Goal: Task Accomplishment & Management: Use online tool/utility

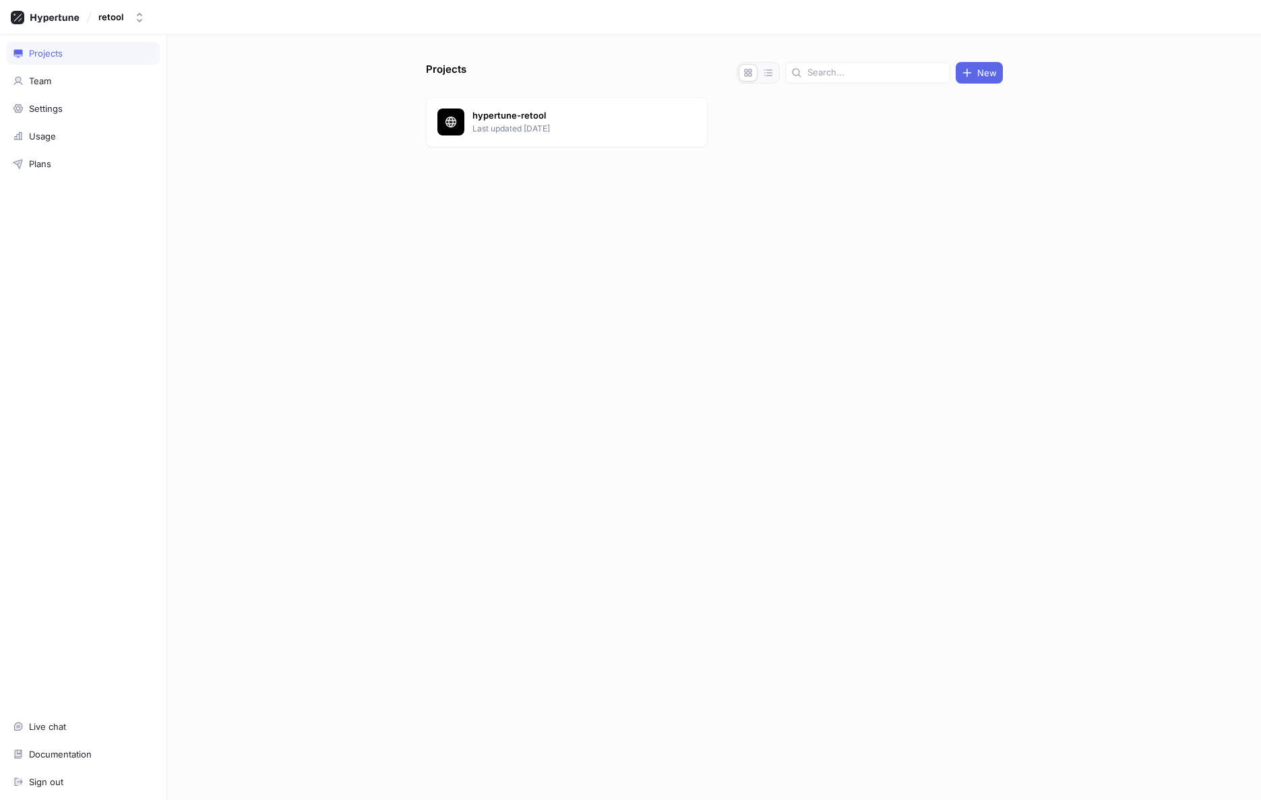
click at [586, 205] on div at bounding box center [714, 179] width 577 height 54
click at [712, 257] on div "Projects New hypertune-retool Last updated 21 days ago" at bounding box center [714, 431] width 588 height 738
drag, startPoint x: 285, startPoint y: 85, endPoint x: 303, endPoint y: 92, distance: 19.4
click at [286, 85] on div "Projects New hypertune-retool Last updated 21 days ago" at bounding box center [714, 417] width 1094 height 765
click at [485, 124] on p "Last updated [DATE]" at bounding box center [569, 129] width 195 height 12
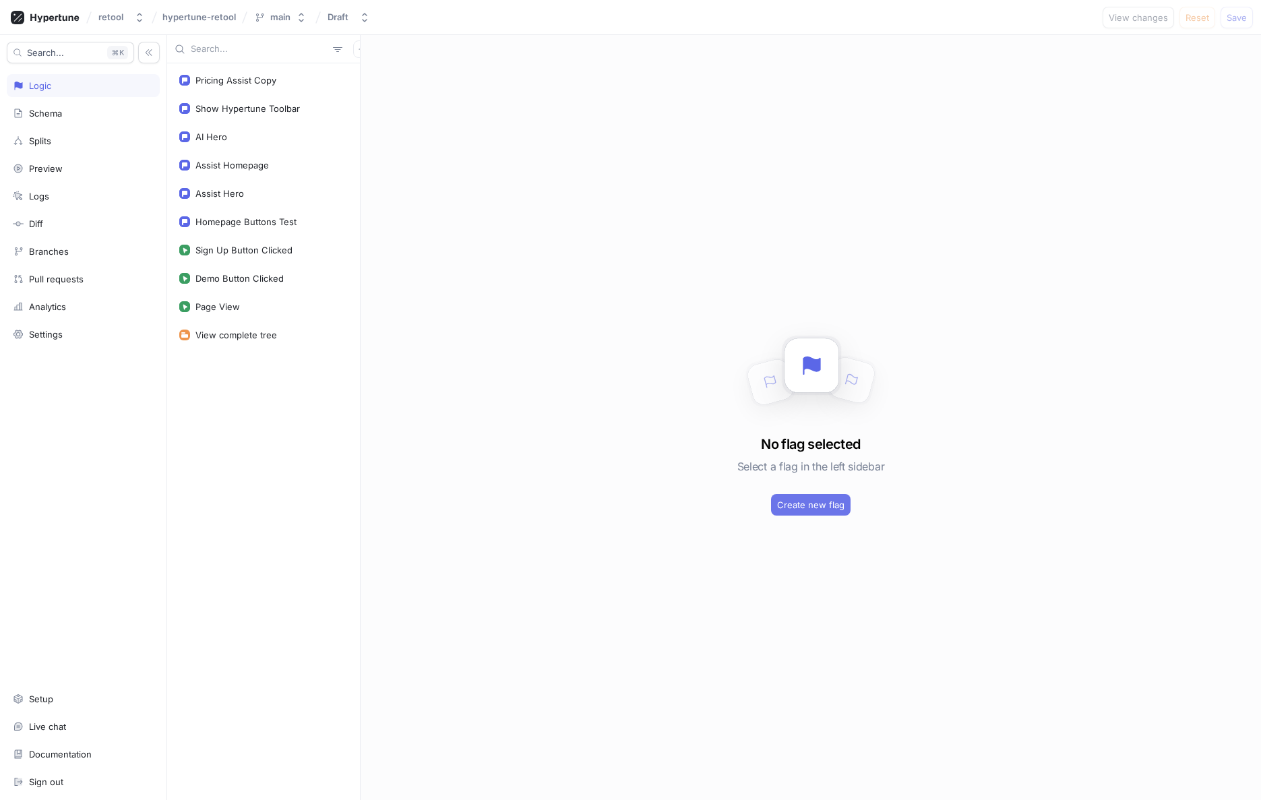
click at [793, 503] on span "Create new flag" at bounding box center [810, 505] width 67 height 8
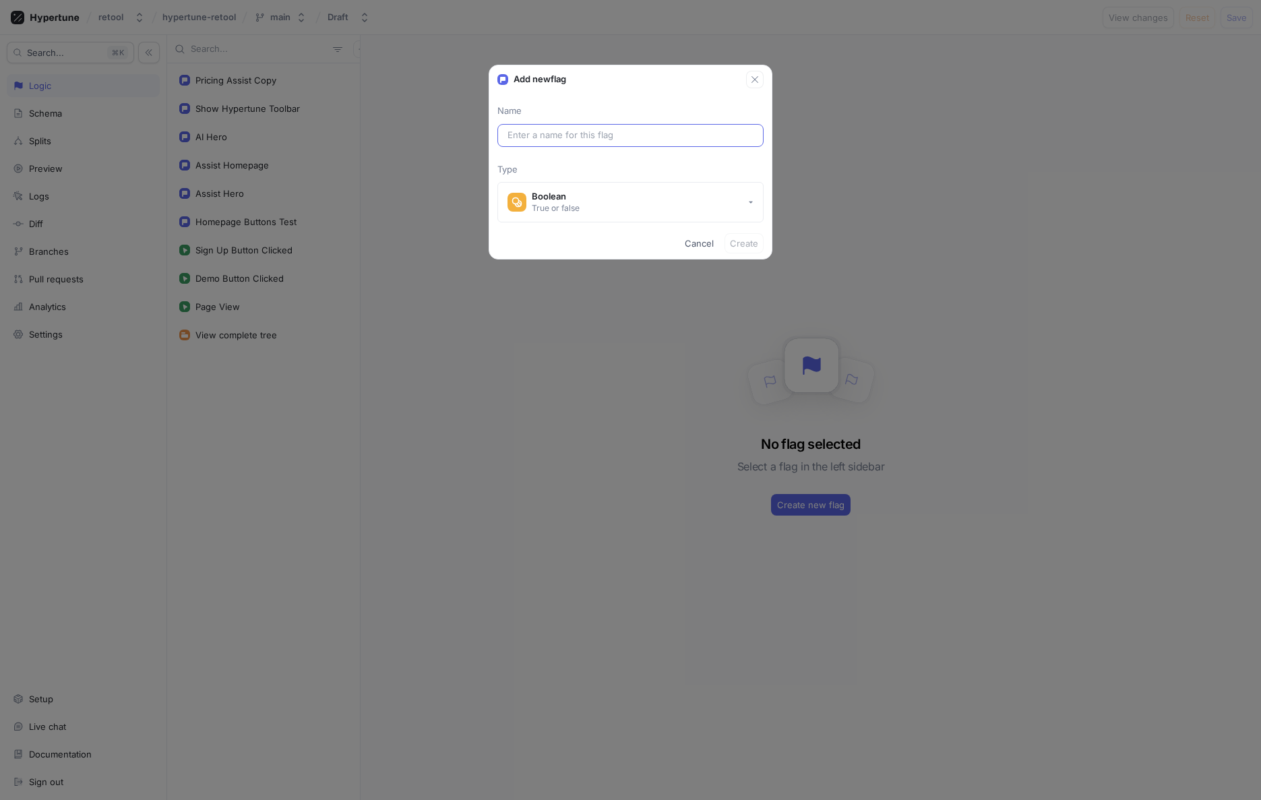
click at [544, 135] on input "text" at bounding box center [630, 135] width 246 height 13
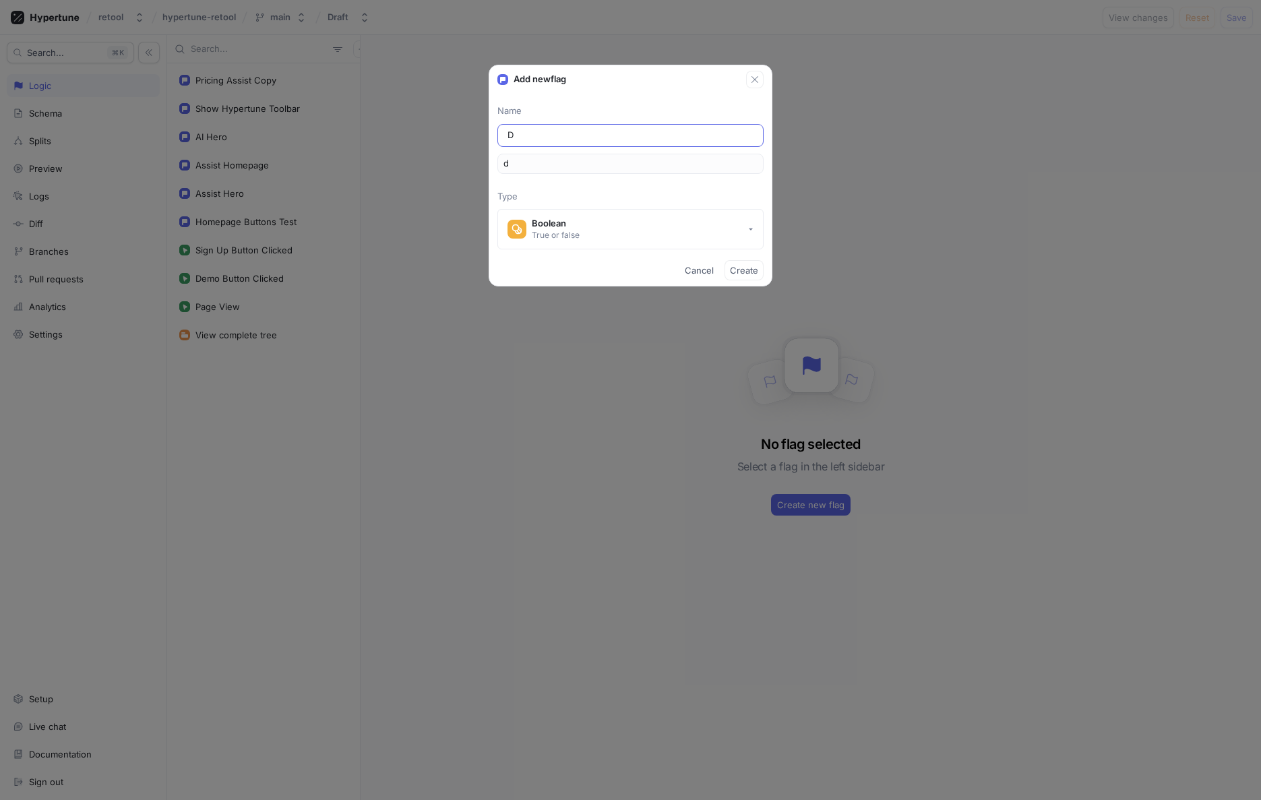
type input "De"
type input "de"
type input "Dem"
type input "dem"
type input "Demo"
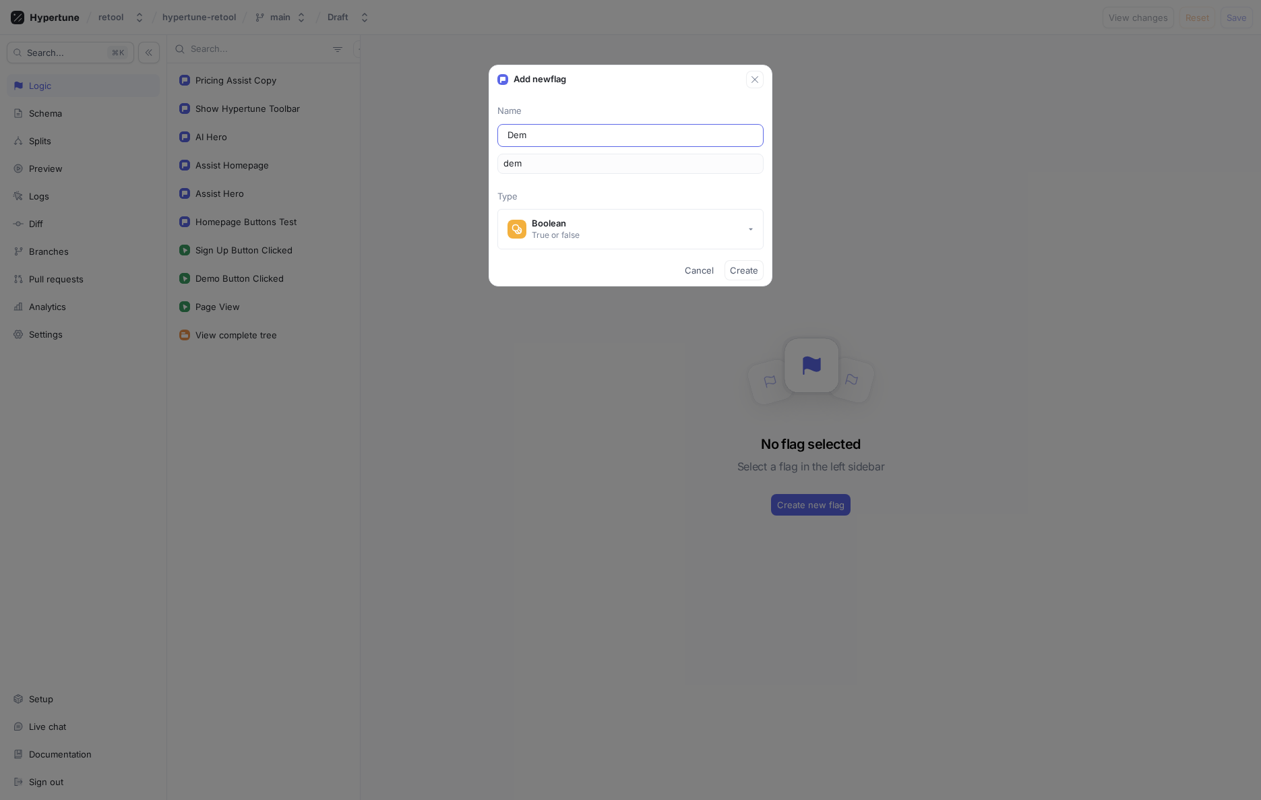
type input "demo"
type input "Demo F"
type input "demoF"
type input "Demo Fo"
type input "demoFo"
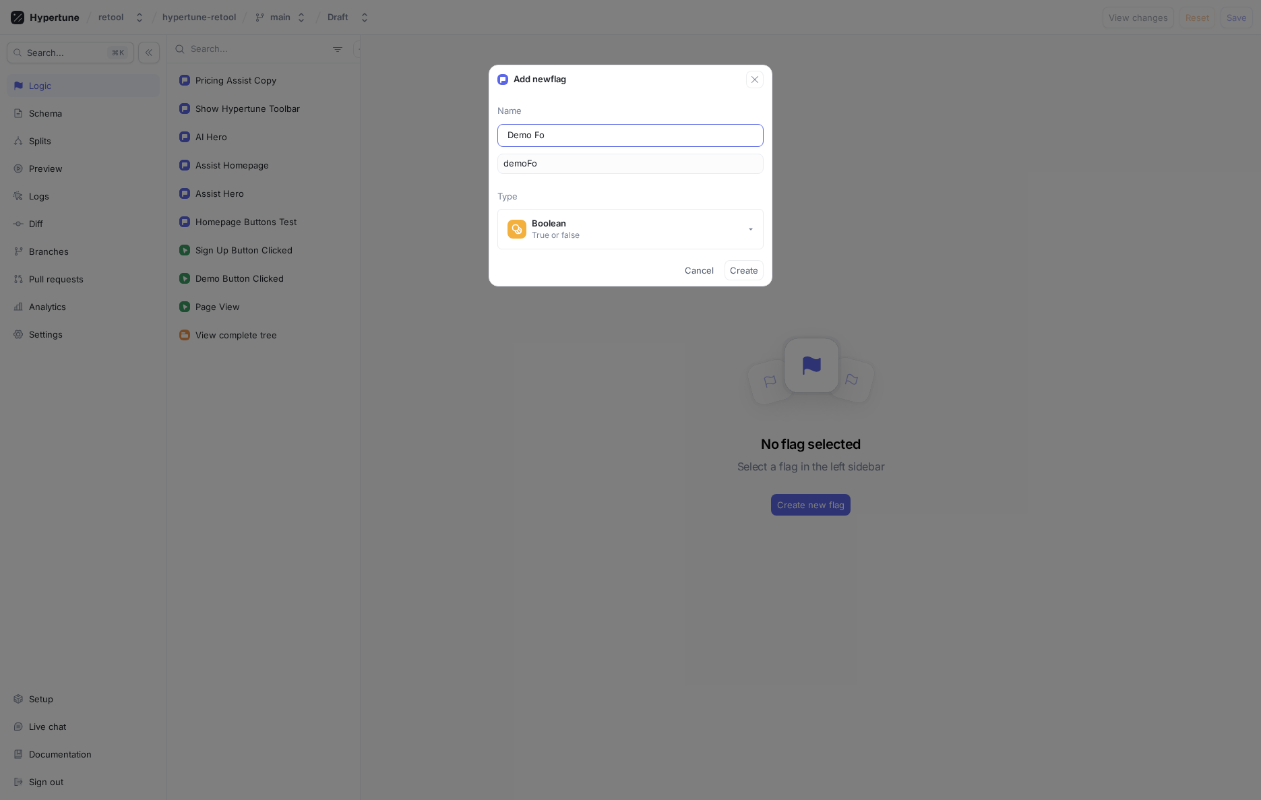
type input "Demo For"
type input "demoFor"
type input "Demo Form"
type input "demoForm"
type input "Demo Form B"
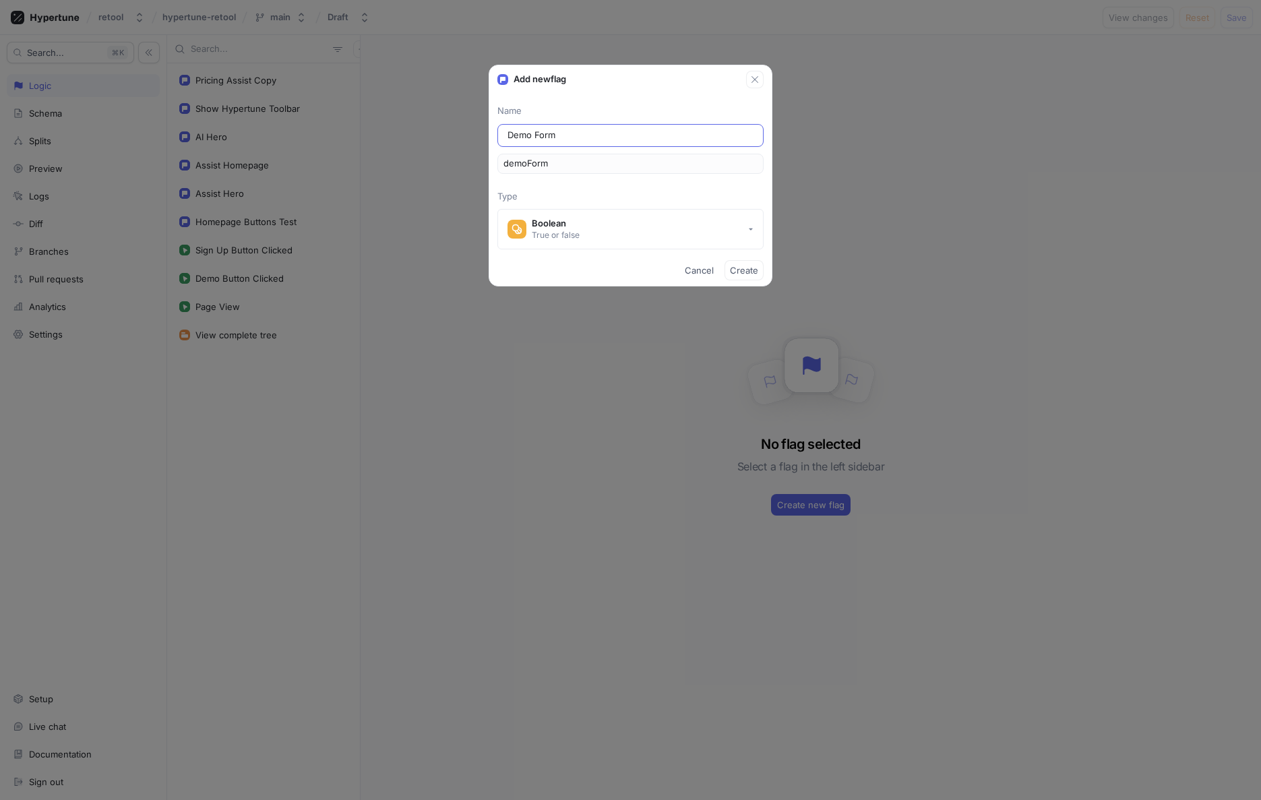
type input "demoFormB"
type input "Demo Form Bo"
type input "demoFormBo"
type input "Demo Form Bot"
type input "demoFormBot"
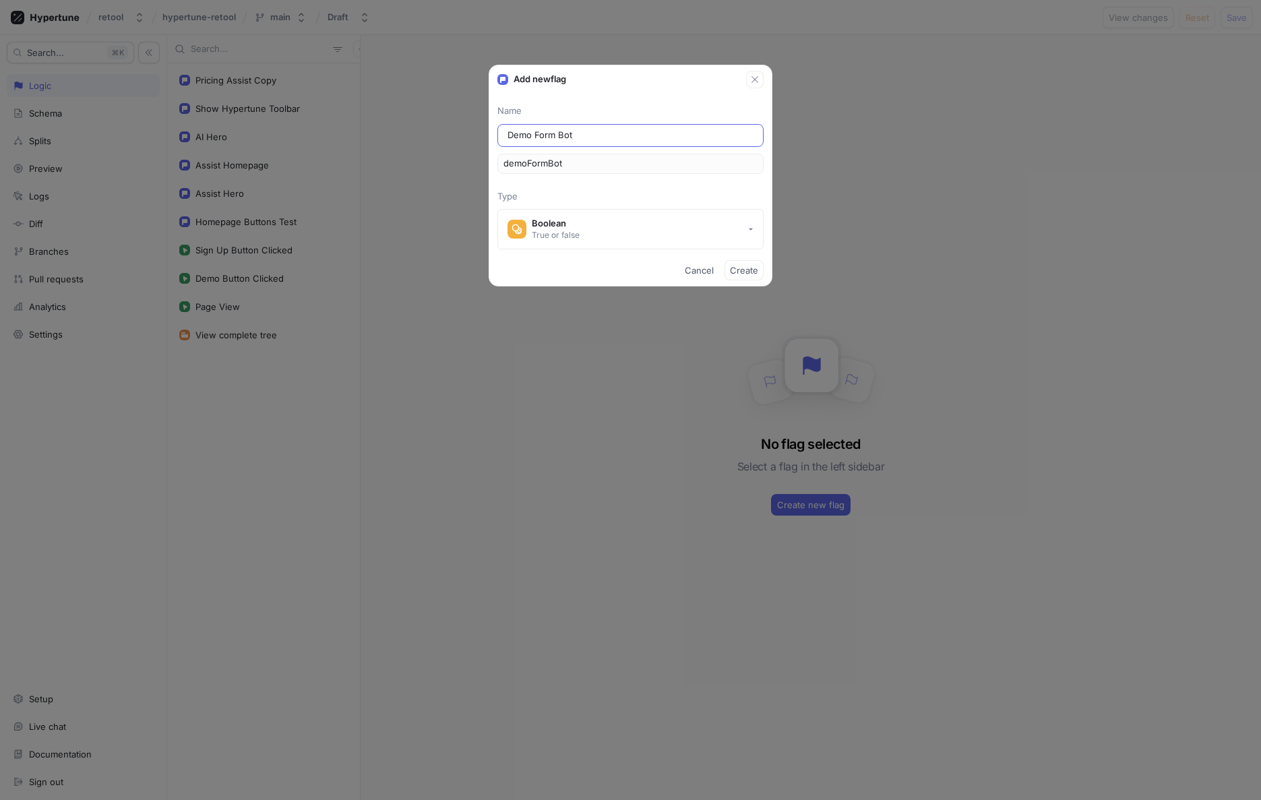
type input "Demo Form Bot C"
type input "demoFormBotC"
type input "Demo Form Bot Ch"
type input "demoFormBotCh"
type input "Demo Form Bot Cha"
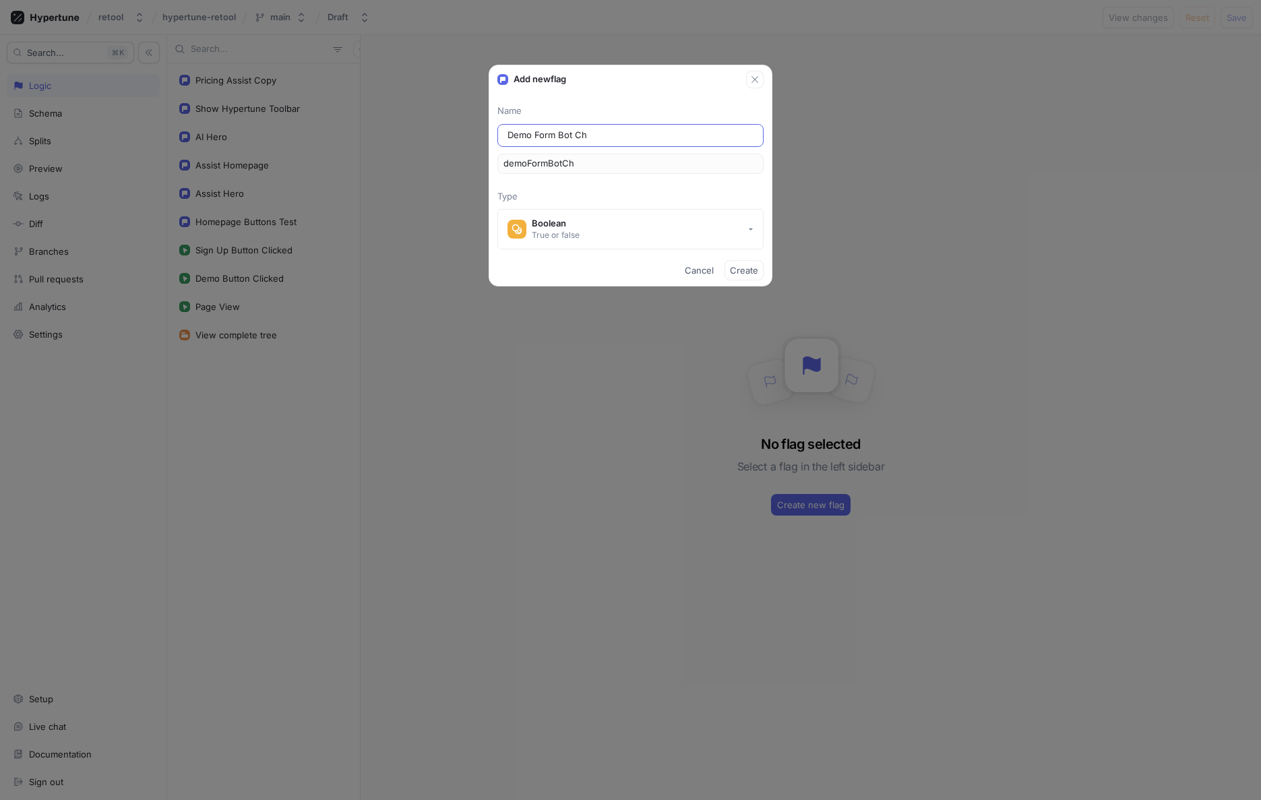
type input "demoFormBotCha"
type input "Demo Form Bot Chal"
type input "demoFormBotChal"
type input "Demo Form Bot Chall"
type input "demoFormBotChall"
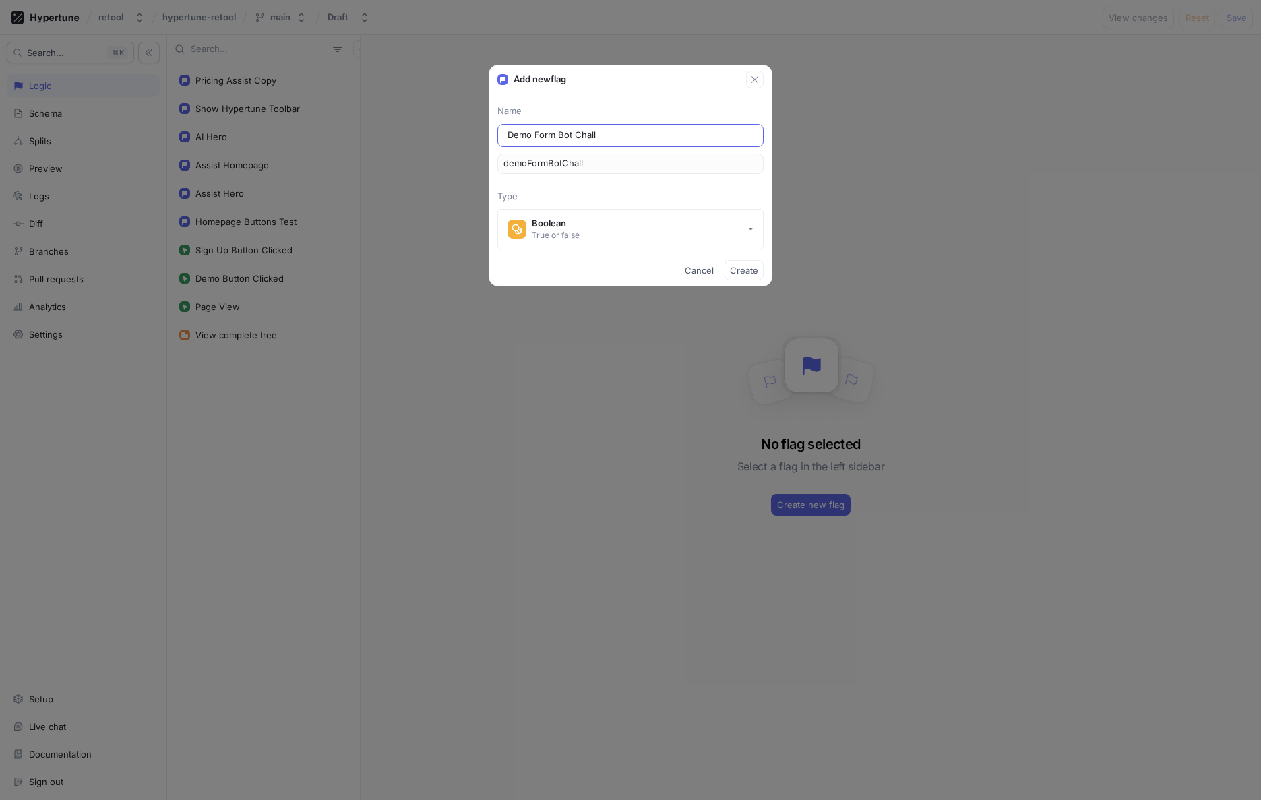
type input "Demo Form Bot Challe"
type input "demoFormBotChalle"
type input "Demo Form Bot Challen"
type input "demoFormBotChallen"
type input "Demo Form Bot Challeng"
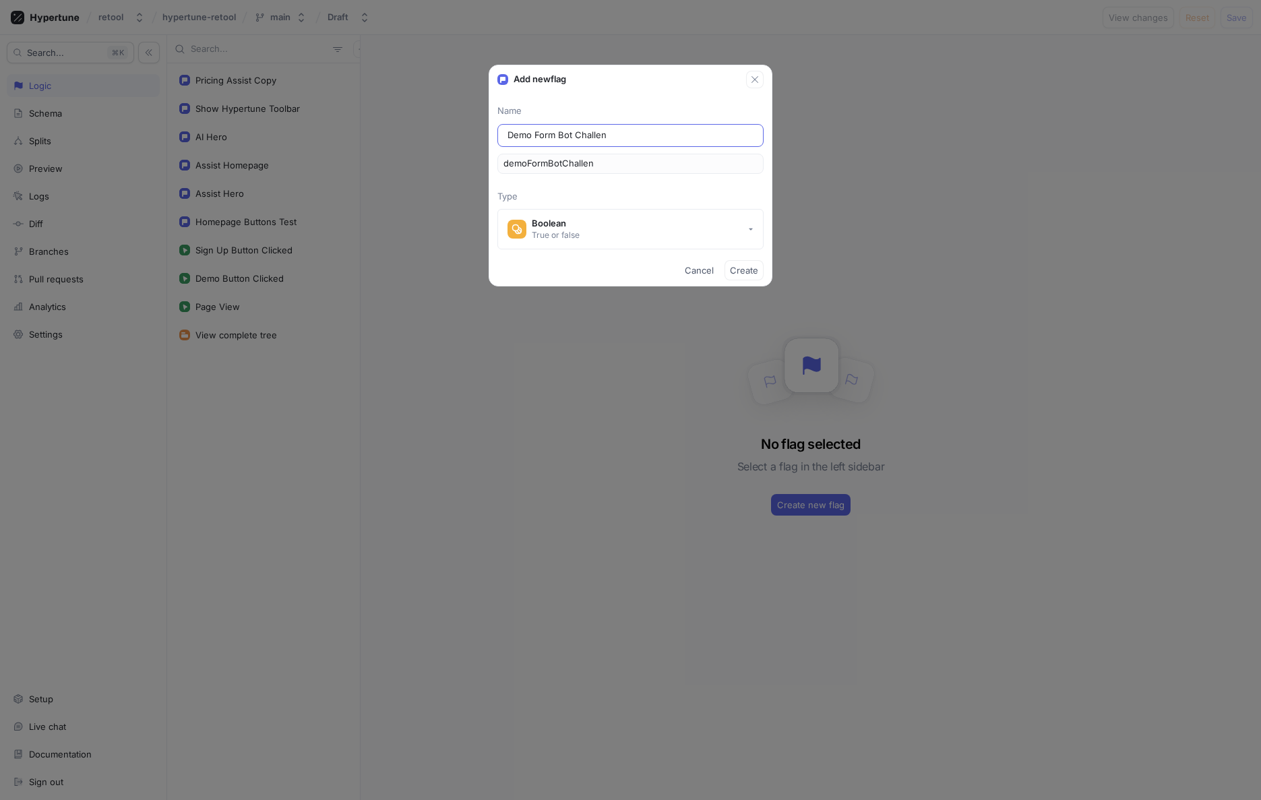
type input "demoFormBotChalleng"
type input "Demo Form Bot Challenge"
type input "demoFormBotChallenge"
type input "Demo Form Bot Challeng"
type input "demoFormBotChalleng"
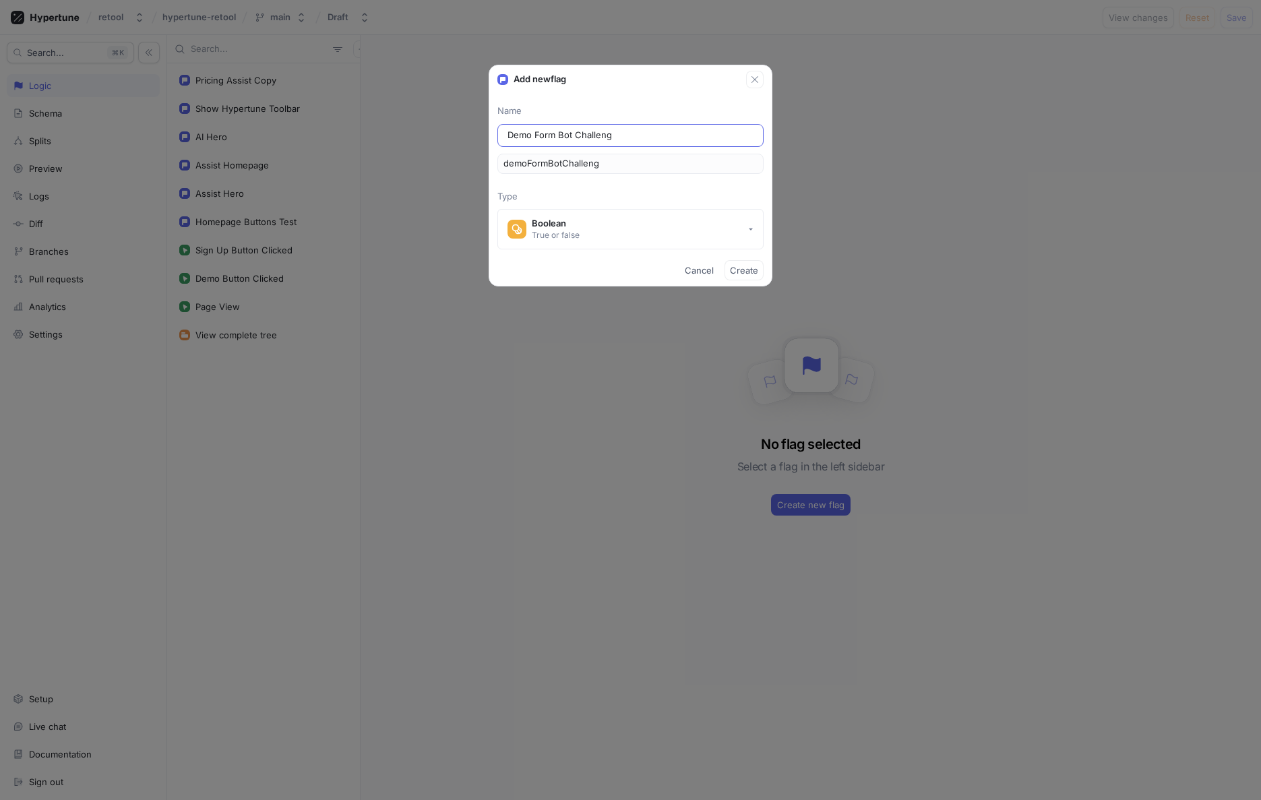
type input "Demo Form Bot Challen"
type input "demoFormBotChallen"
type input "Demo Form Bot Challe"
type input "demoFormBotChalle"
type input "Demo Form Bot Chall"
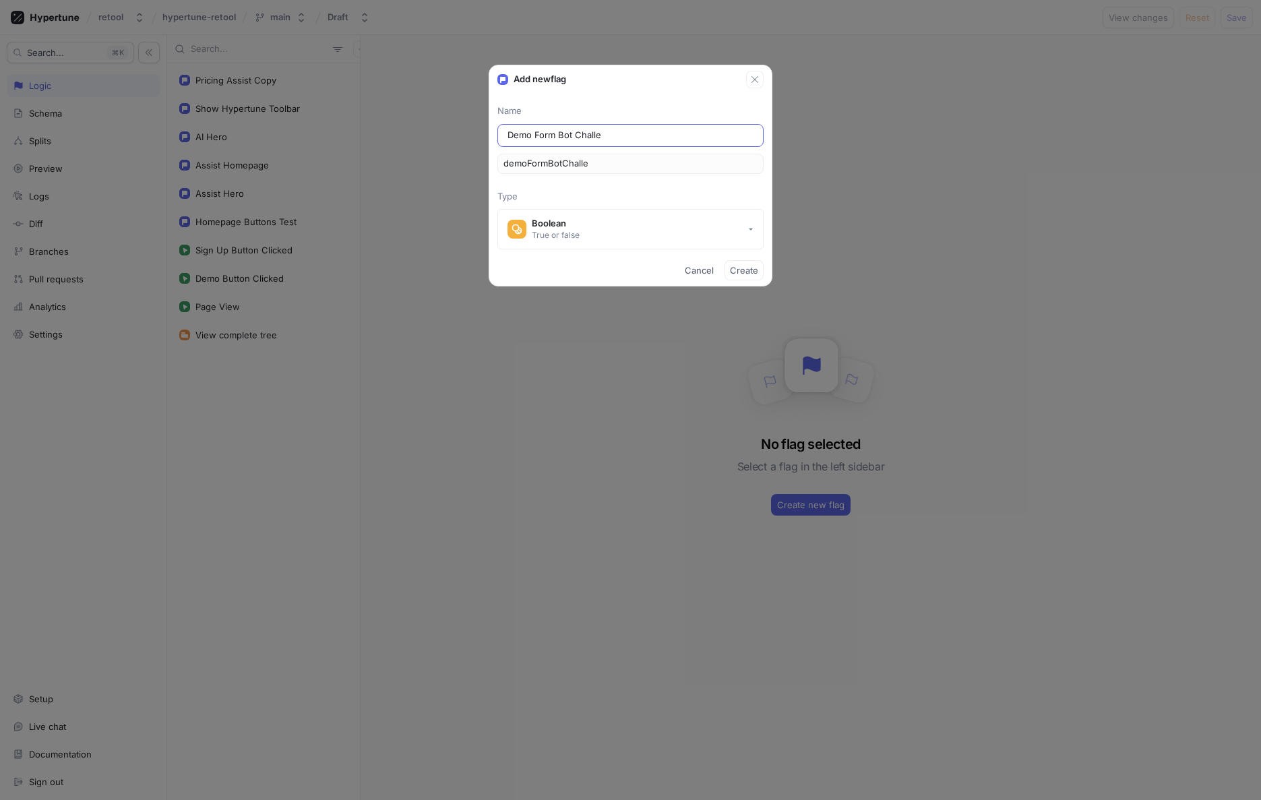
type input "demoFormBotChall"
type input "Demo Form Bot Chal"
type input "demoFormBotChal"
type input "Demo Form Bot Cha"
type input "demoFormBotCha"
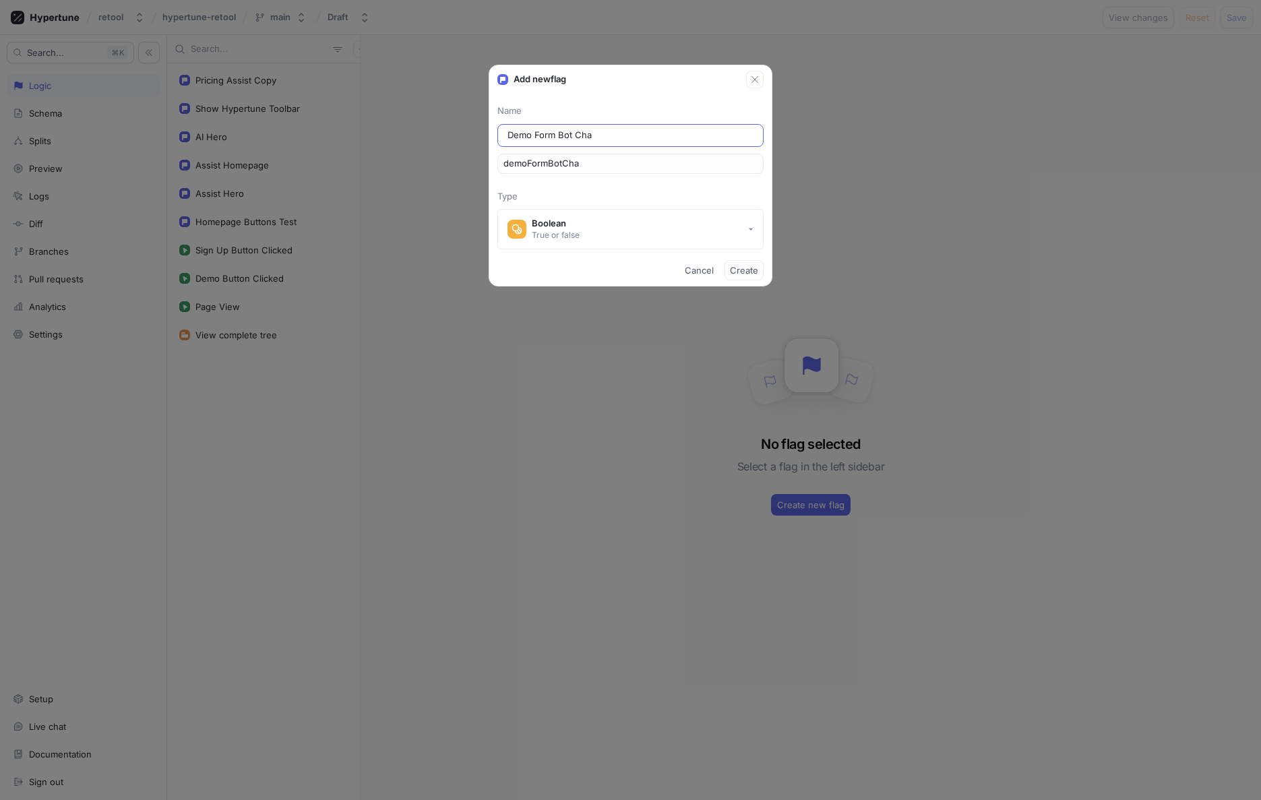
type input "Demo Form Bot Ch"
type input "demoFormBotCh"
type input "Demo Form Bot C"
type input "demoFormBotC"
type input "Demo Form Bot"
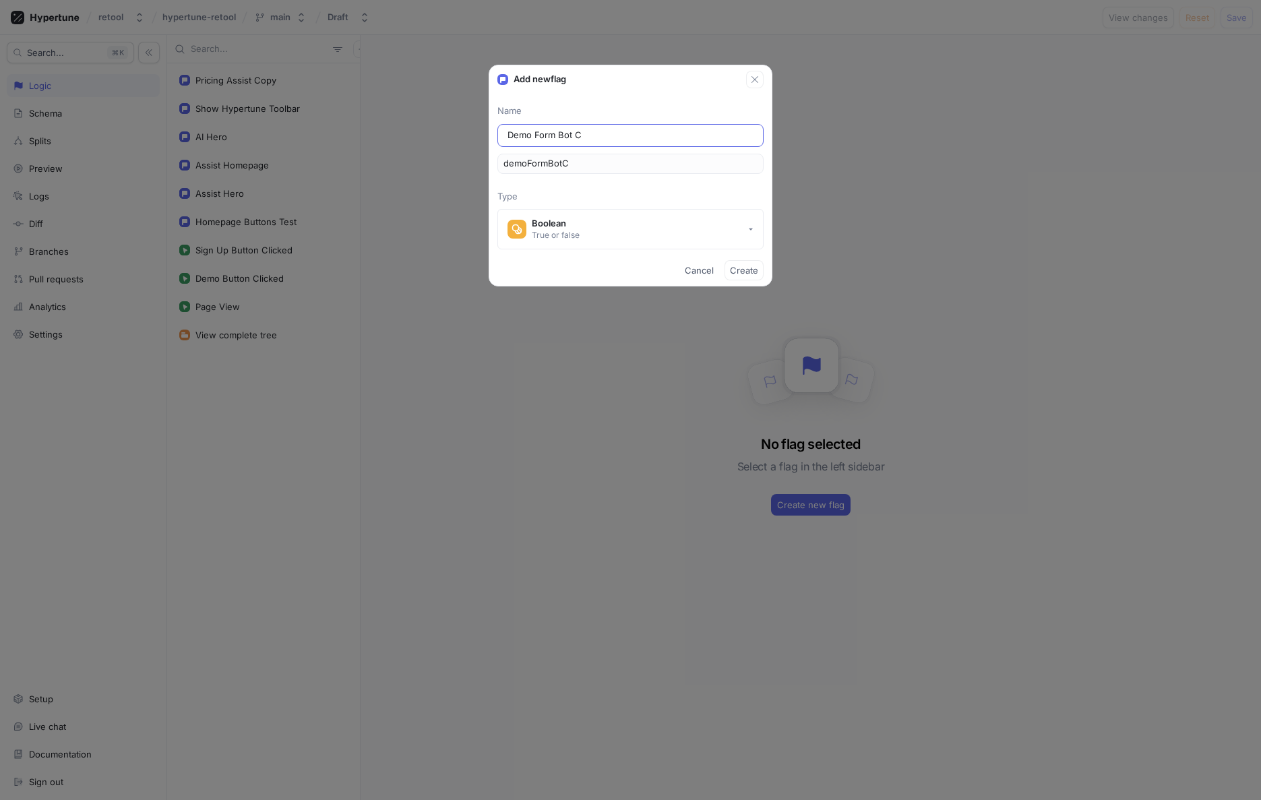
type input "demoFormBot"
type input "Demo Form Bo"
type input "demoFormBo"
type input "Demo Form B"
type input "demoFormB"
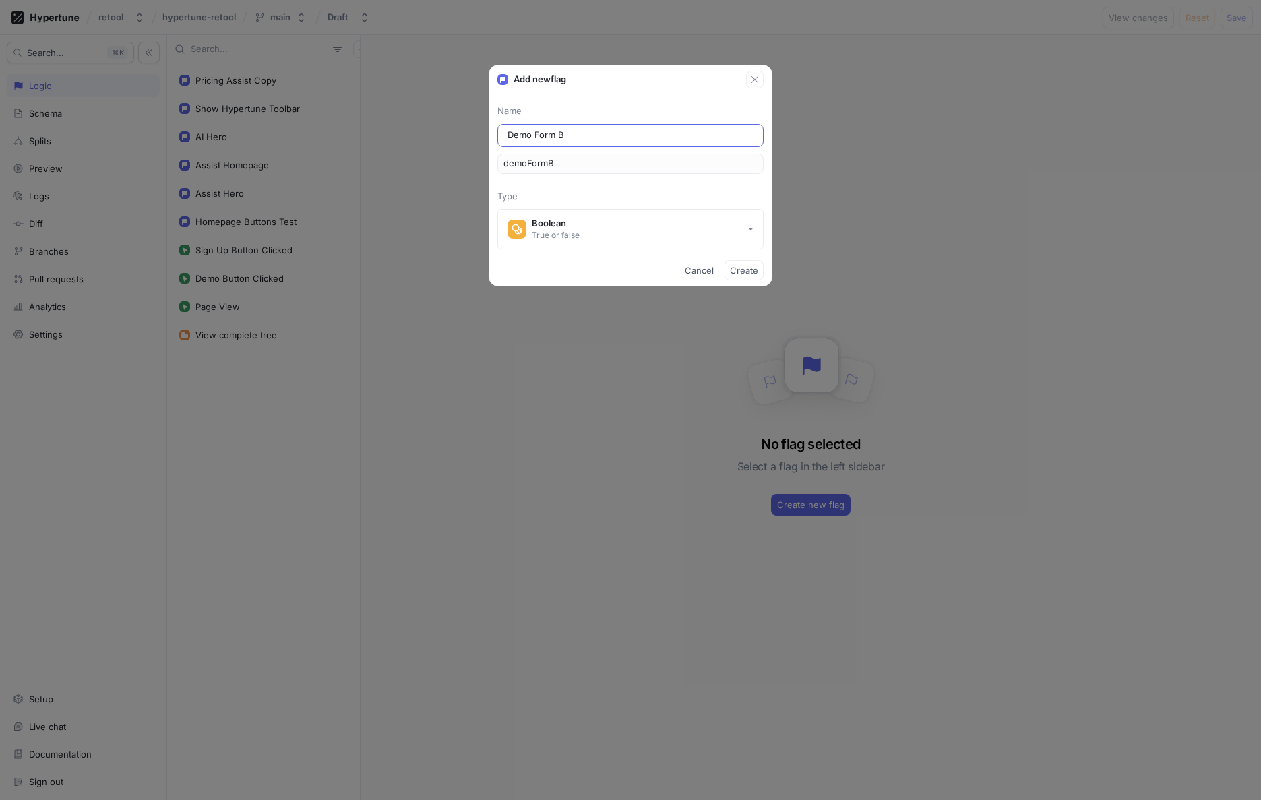
type input "Demo Form"
type input "demoForm"
type input "Demo Form T"
type input "demoFormT"
type input "Demo Form Tu"
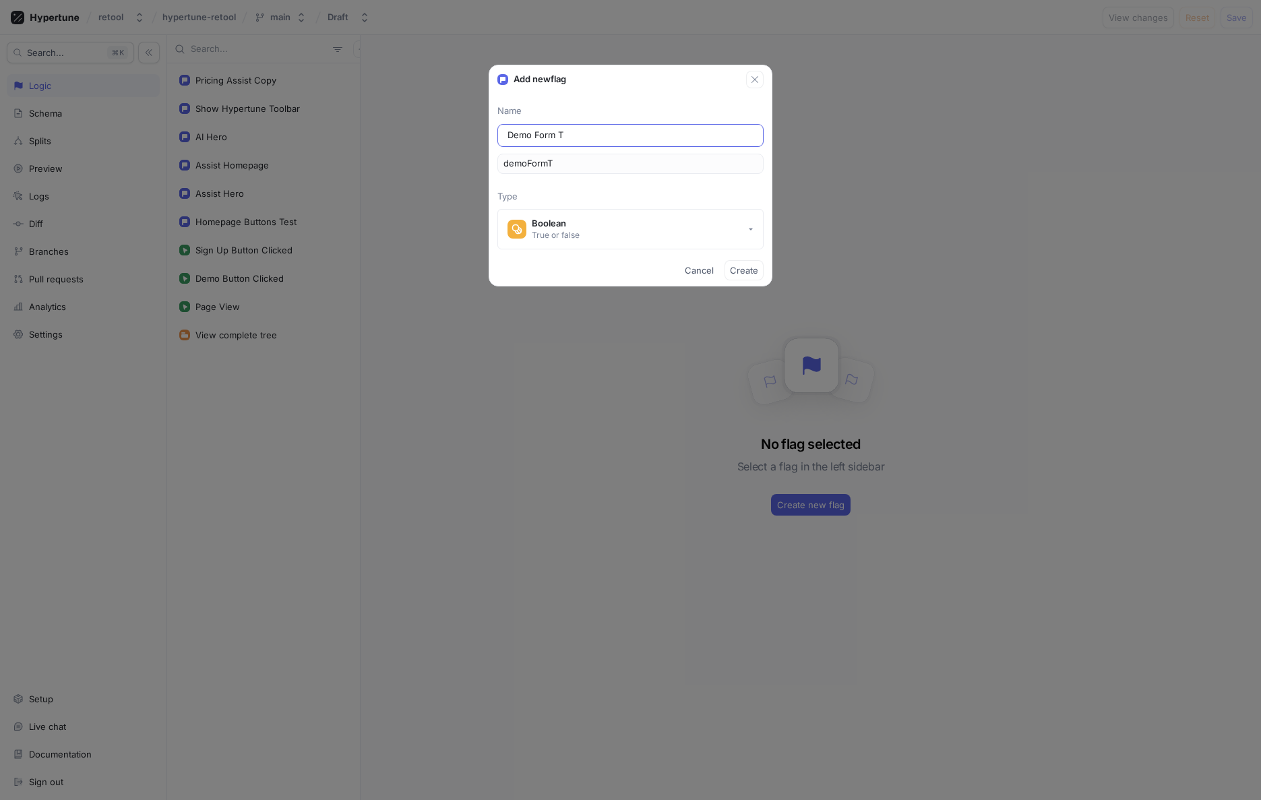
type input "demoFormTu"
type input "Demo Form Tur"
type input "demoFormTur"
type input "Demo Form Turn"
type input "demoFormTurn"
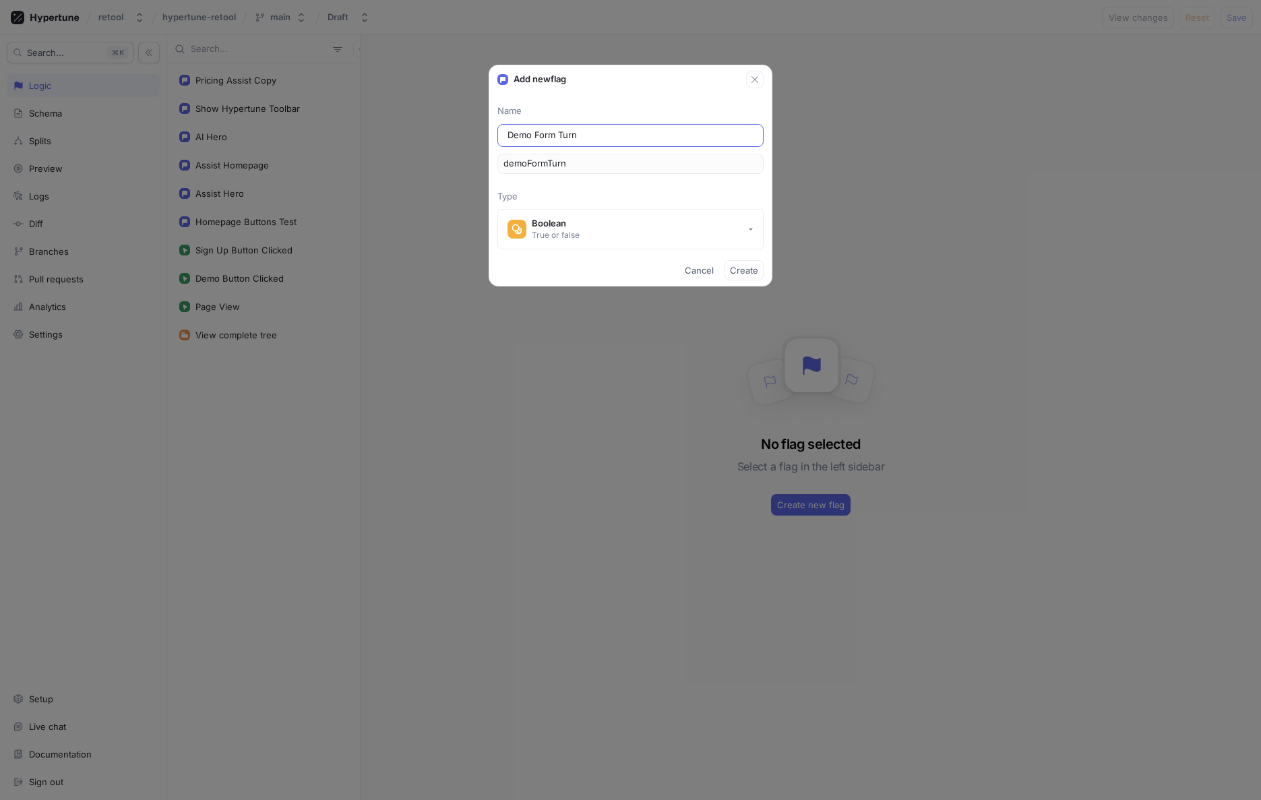
type input "Demo Form Turns"
type input "demoFormTurns"
type input "Demo Form Turnst"
type input "demoFormTurnst"
type input "Demo Form Turnsti"
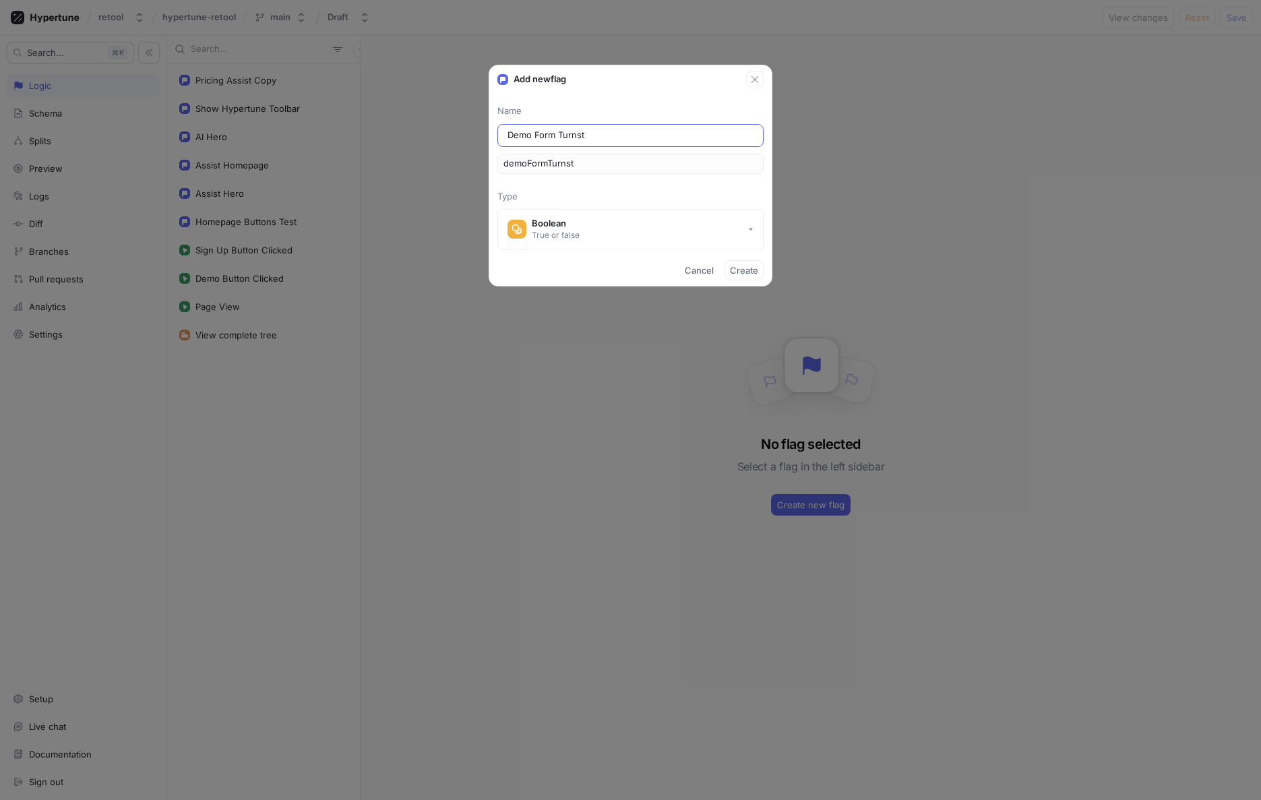
type input "demoFormTurnsti"
type input "Demo Form Turnstil"
type input "demoFormTurnstil"
type input "Demo Form Turnstile"
type input "demoFormTurnstile"
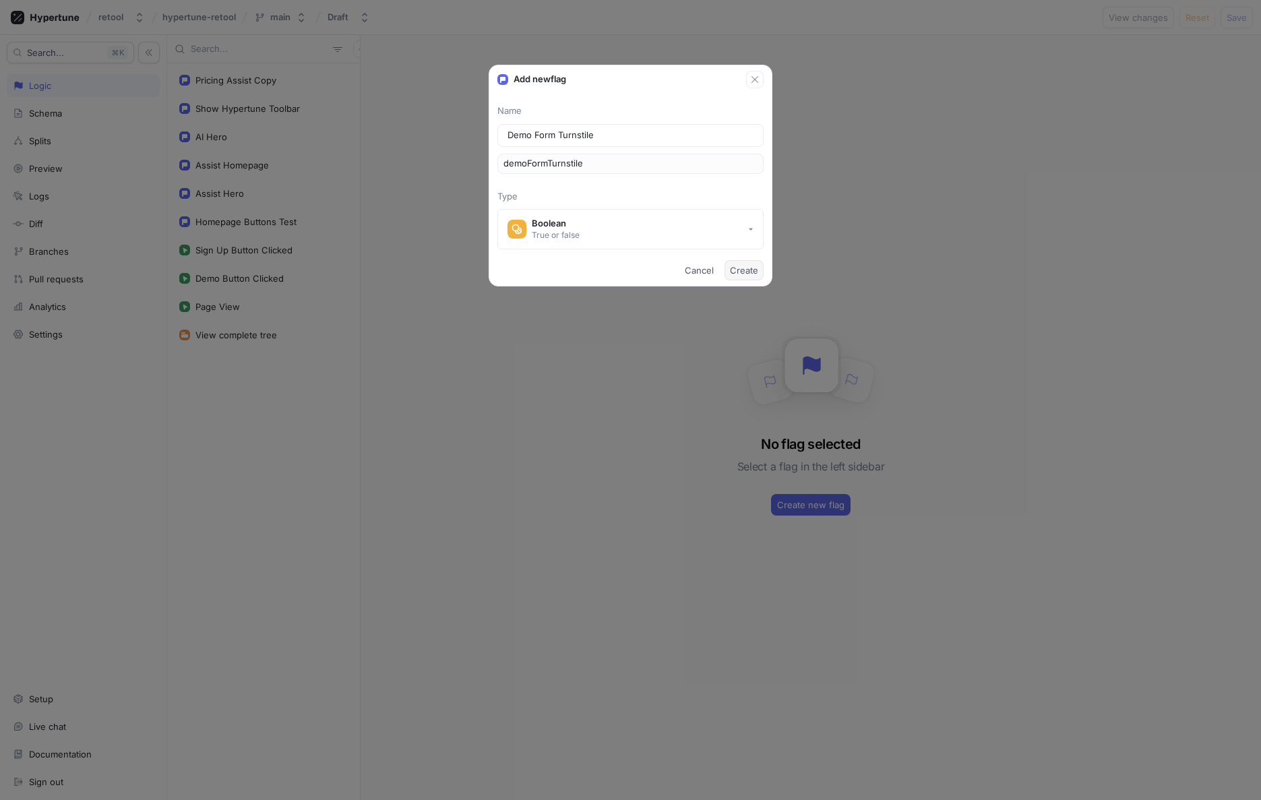
type input "Demo Form Turnstile"
click at [740, 270] on span "Create" at bounding box center [744, 270] width 28 height 8
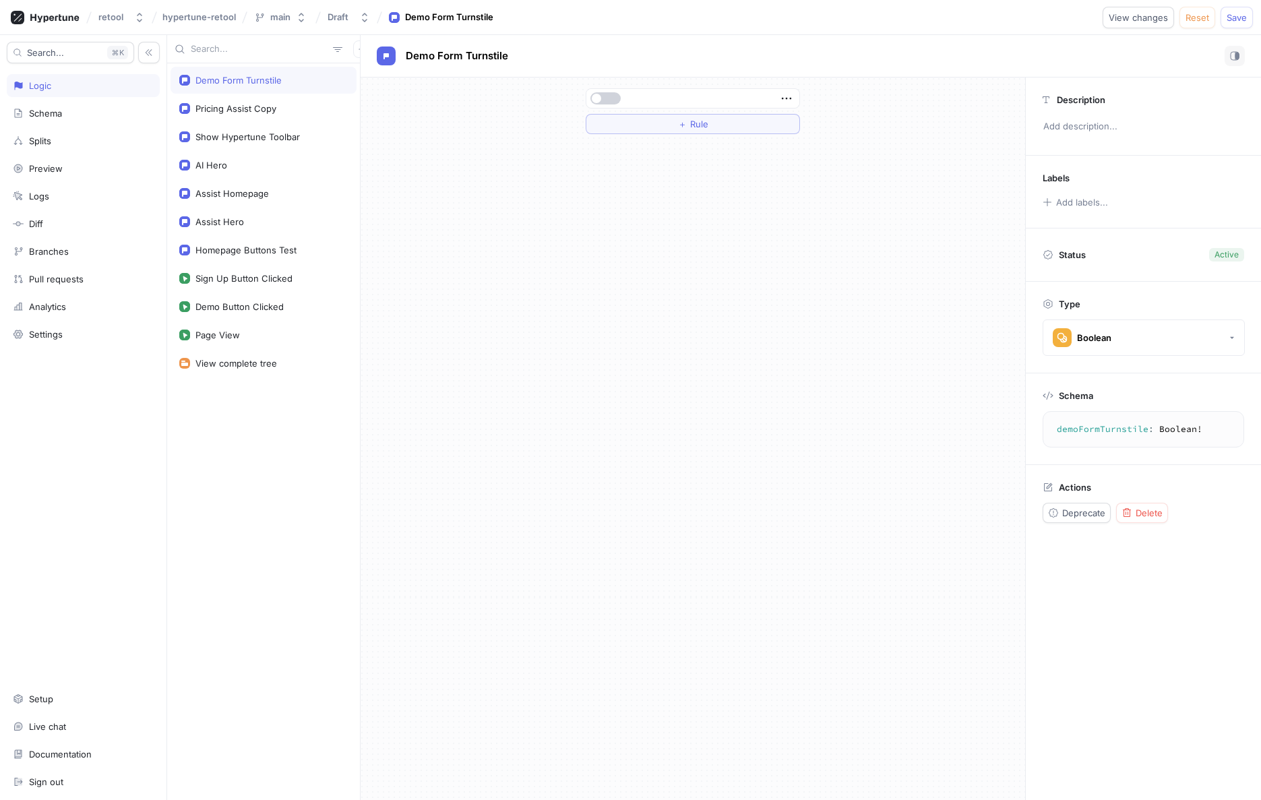
click at [596, 95] on span "button" at bounding box center [596, 98] width 9 height 9
click at [681, 365] on div "＋ Rule" at bounding box center [693, 438] width 664 height 722
click at [427, 243] on div "＋ Rule" at bounding box center [693, 438] width 664 height 722
click at [507, 432] on div "＋ Rule" at bounding box center [693, 438] width 664 height 722
click at [1235, 55] on rect "button" at bounding box center [1235, 56] width 1 height 7
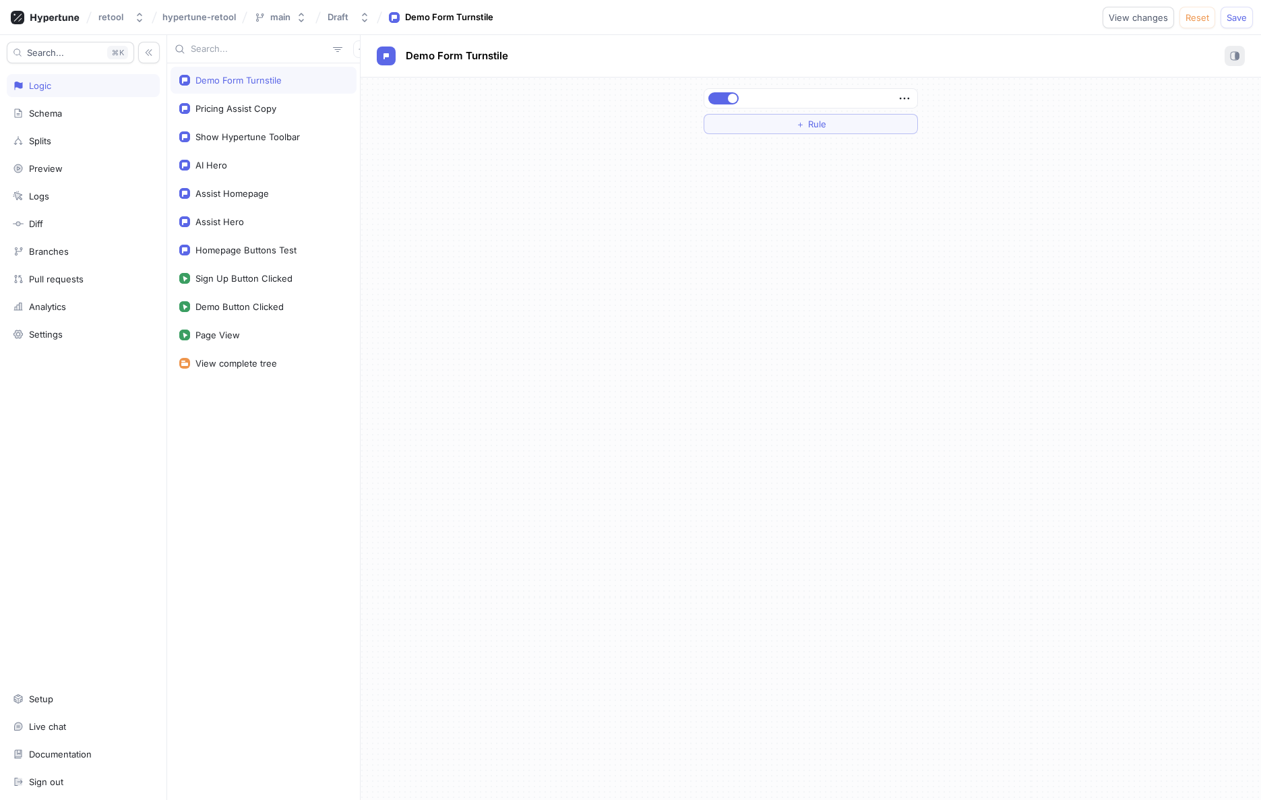
click at [1235, 55] on rect "button" at bounding box center [1235, 56] width 1 height 7
click at [1084, 48] on div "Demo Form Turnstile" at bounding box center [811, 56] width 868 height 20
click at [544, 535] on div "＋ Rule" at bounding box center [693, 438] width 664 height 722
click at [580, 469] on div "＋ Rule" at bounding box center [693, 438] width 664 height 722
click at [654, 447] on div "＋ Rule" at bounding box center [693, 438] width 664 height 722
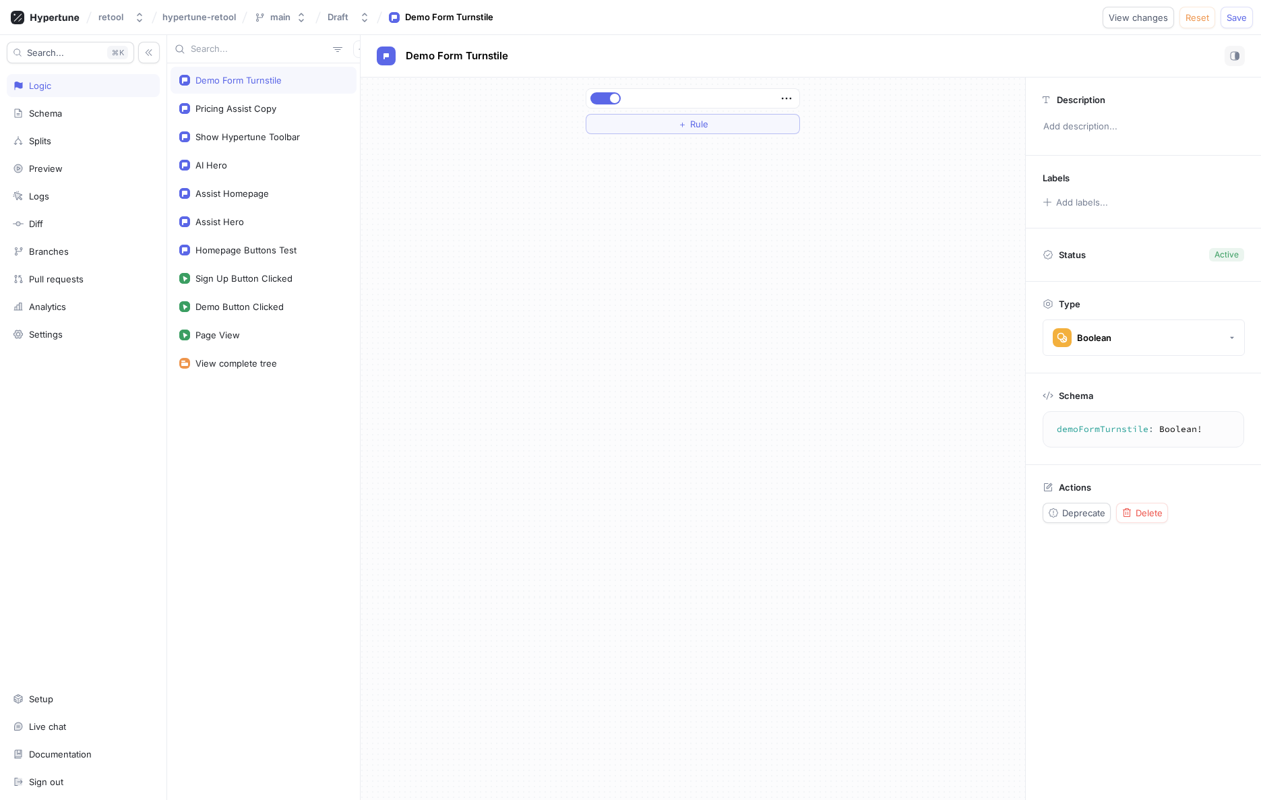
click at [673, 431] on div "＋ Rule" at bounding box center [693, 438] width 664 height 722
click at [674, 120] on button "＋ Rule" at bounding box center [693, 124] width 214 height 20
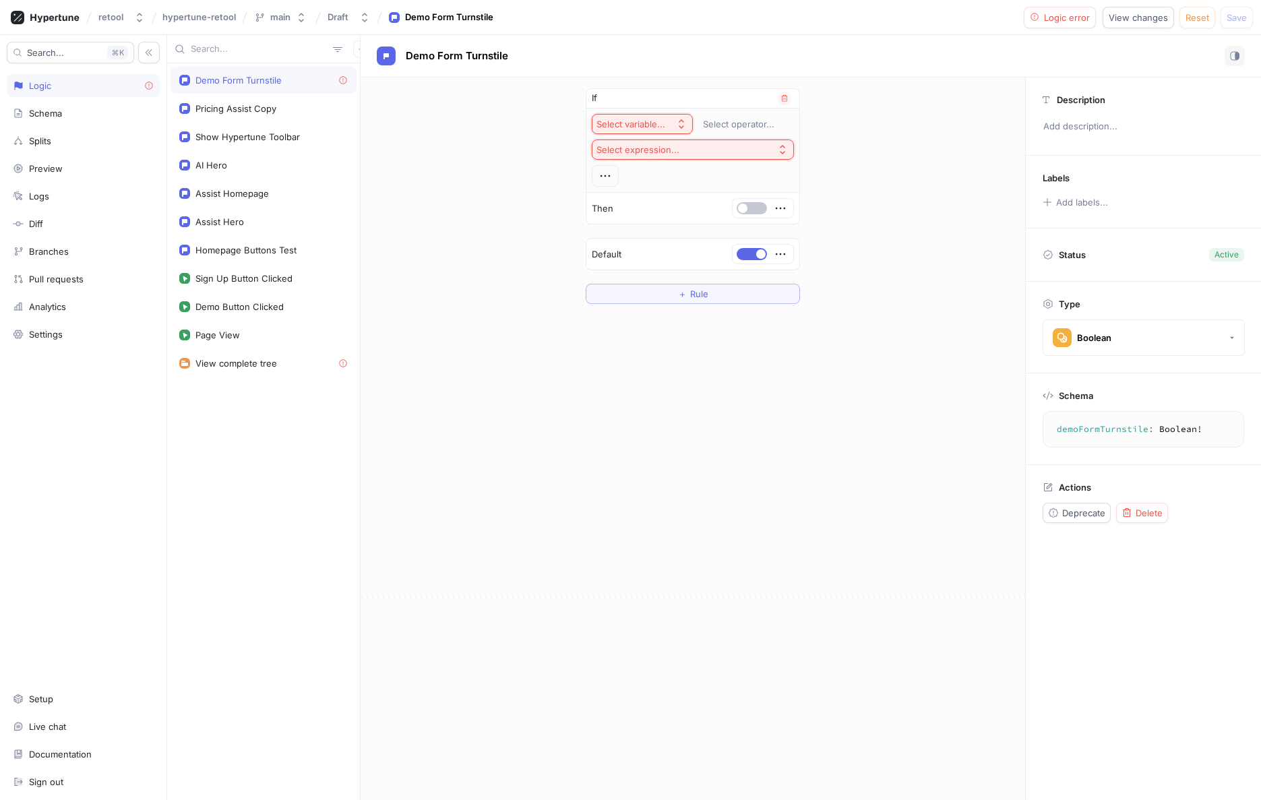
click at [660, 121] on div "Select variable..." at bounding box center [630, 124] width 69 height 11
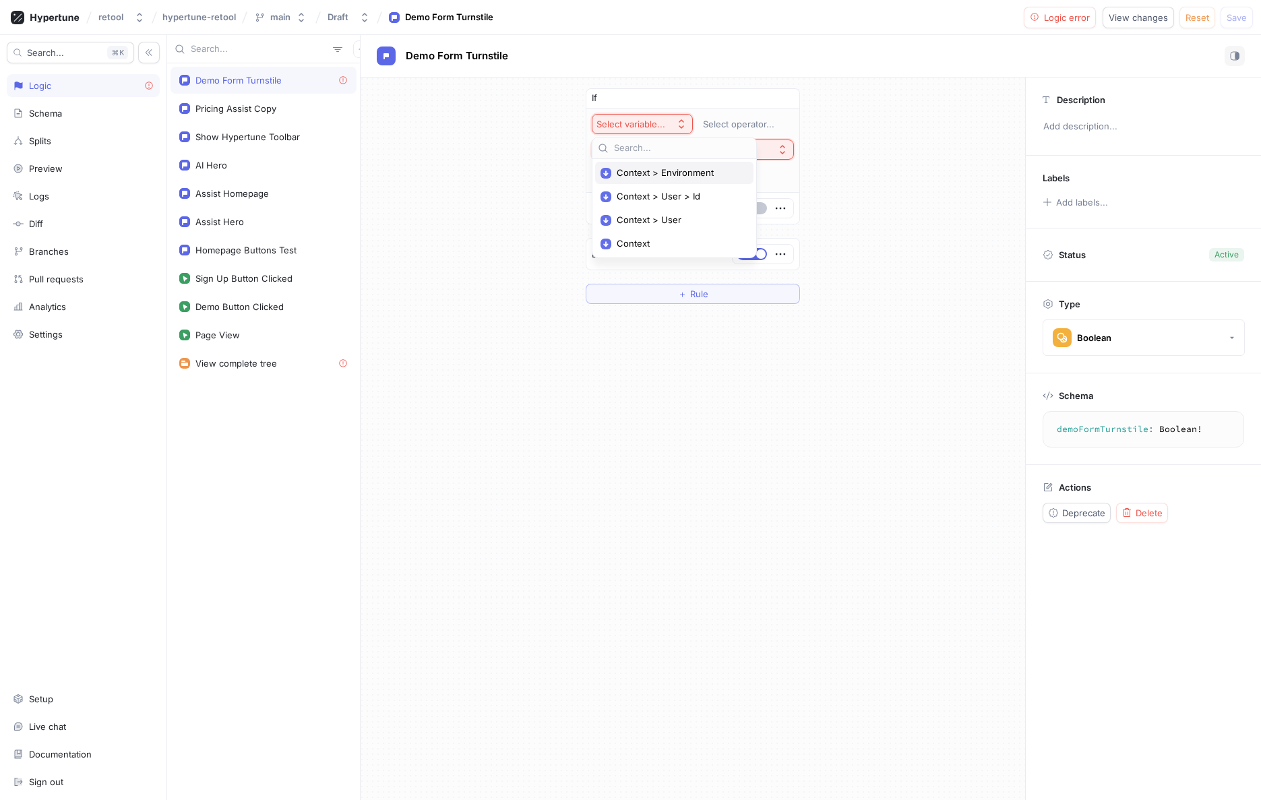
click at [652, 172] on span "Context > Environment" at bounding box center [679, 172] width 125 height 11
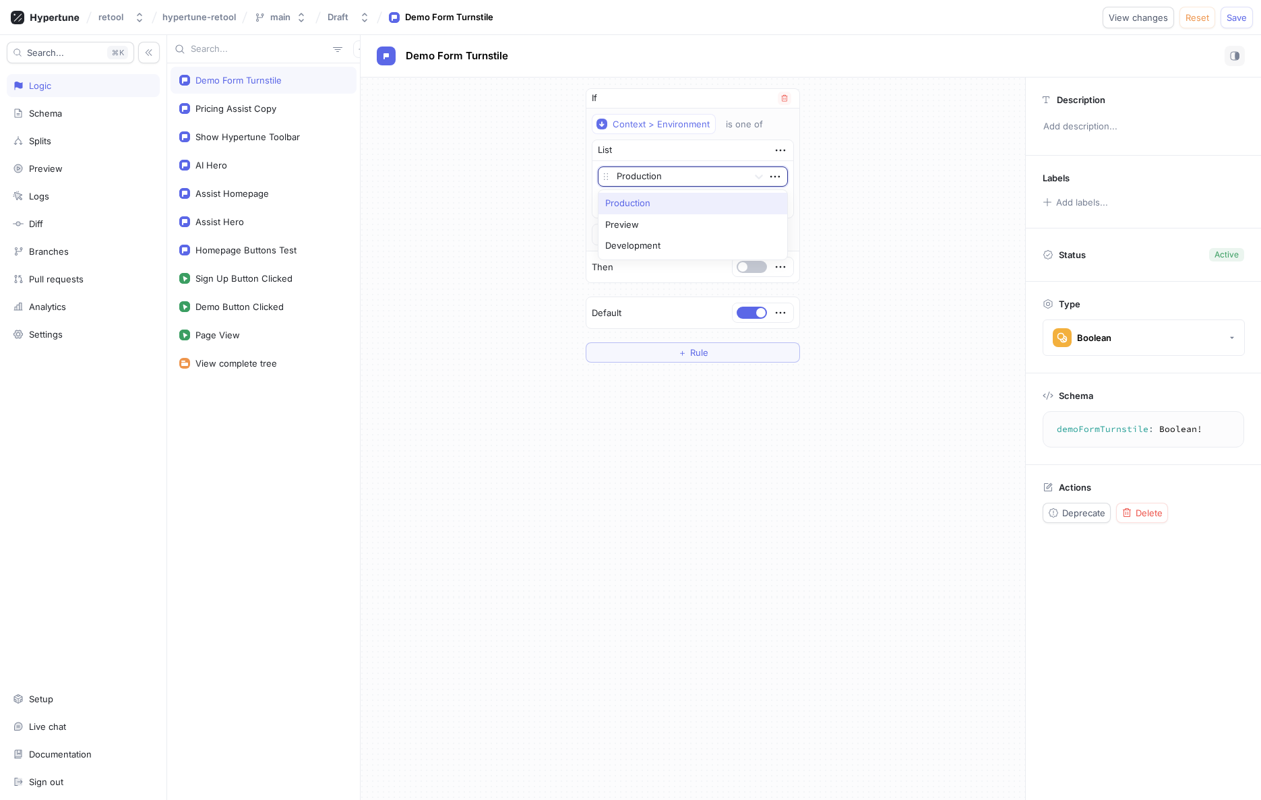
click at [675, 179] on div at bounding box center [680, 177] width 126 height 16
click at [536, 180] on div "If Context > Environment is one of List Production To pick up a draggable item,…" at bounding box center [693, 225] width 664 height 296
click at [900, 261] on div "If Context > Environment is one of List Production To pick up a draggable item,…" at bounding box center [693, 225] width 664 height 296
click at [1237, 13] on span "Save" at bounding box center [1236, 17] width 20 height 8
click at [404, 518] on div "If Context > Environment is one of List Production To pick up a draggable item,…" at bounding box center [693, 438] width 664 height 722
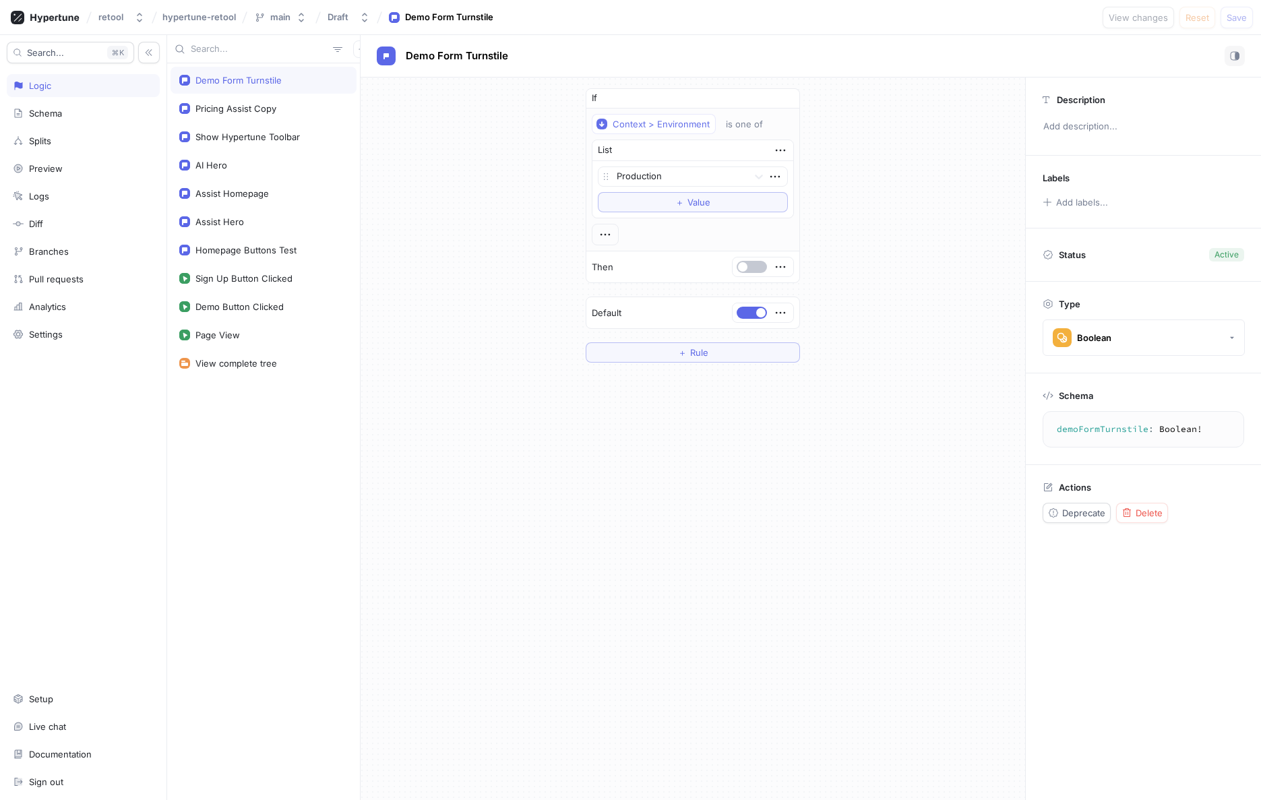
click at [590, 489] on div "If Context > Environment is one of List Production To pick up a draggable item,…" at bounding box center [693, 438] width 664 height 722
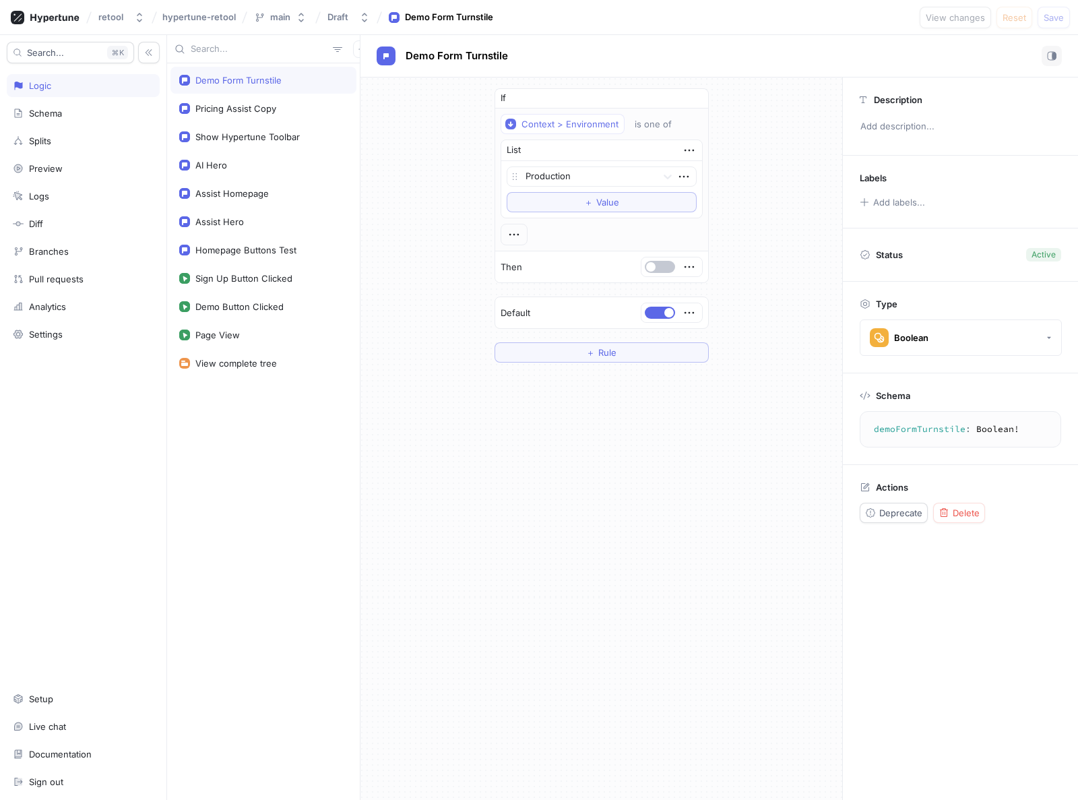
click at [687, 496] on div "If Context > Environment is one of List Production To pick up a draggable item,…" at bounding box center [602, 438] width 482 height 722
click at [668, 313] on span "button" at bounding box center [668, 312] width 9 height 9
click at [432, 275] on div "If Context > Environment is one of List Production To pick up a draggable item,…" at bounding box center [602, 225] width 482 height 296
click at [1059, 21] on span "Save" at bounding box center [1054, 17] width 20 height 8
click at [432, 211] on div "If Context > Environment is one of List Production To pick up a draggable item,…" at bounding box center [602, 225] width 482 height 296
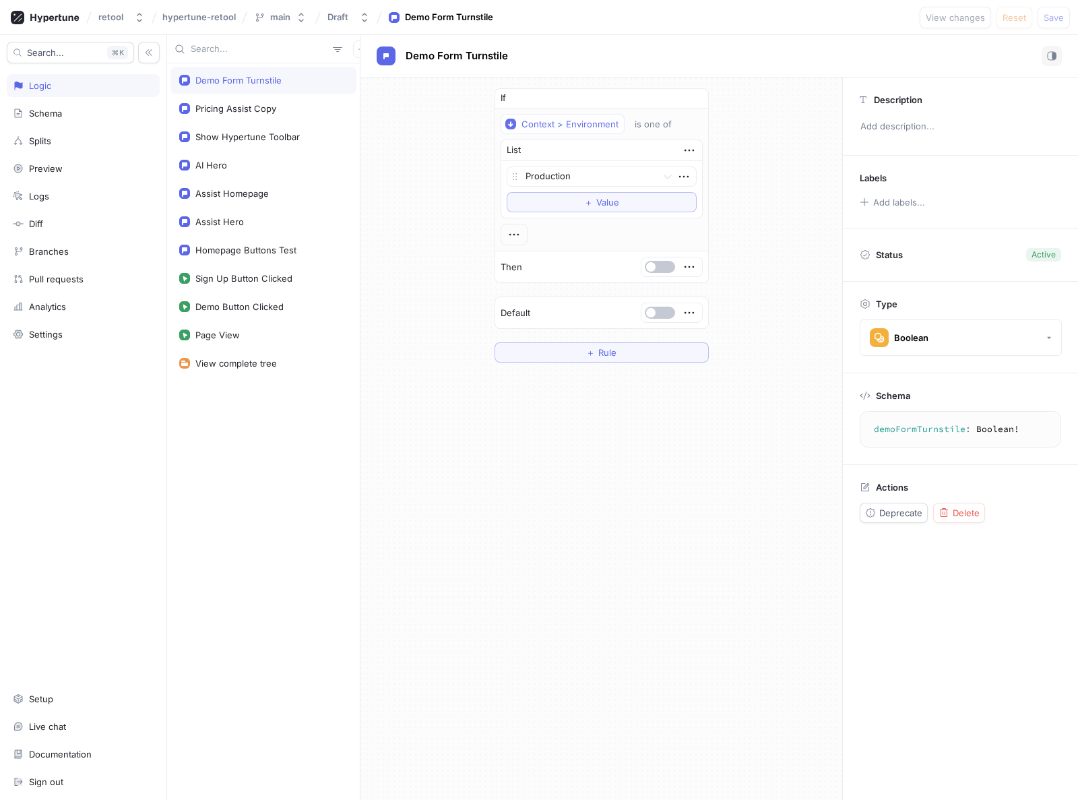
click at [493, 402] on div "If Context > Environment is one of List Production To pick up a draggable item,…" at bounding box center [602, 438] width 482 height 722
